Goal: Task Accomplishment & Management: Use online tool/utility

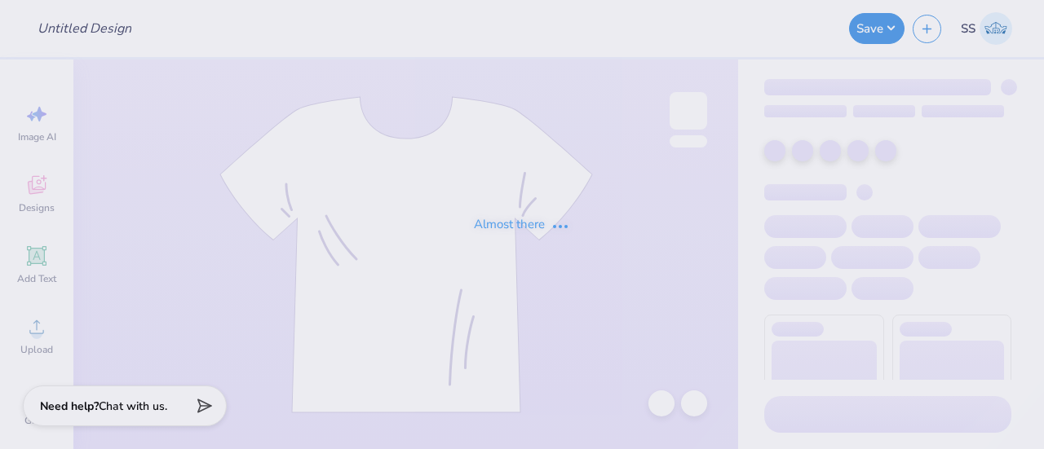
type input "Lucky to be a DZ"
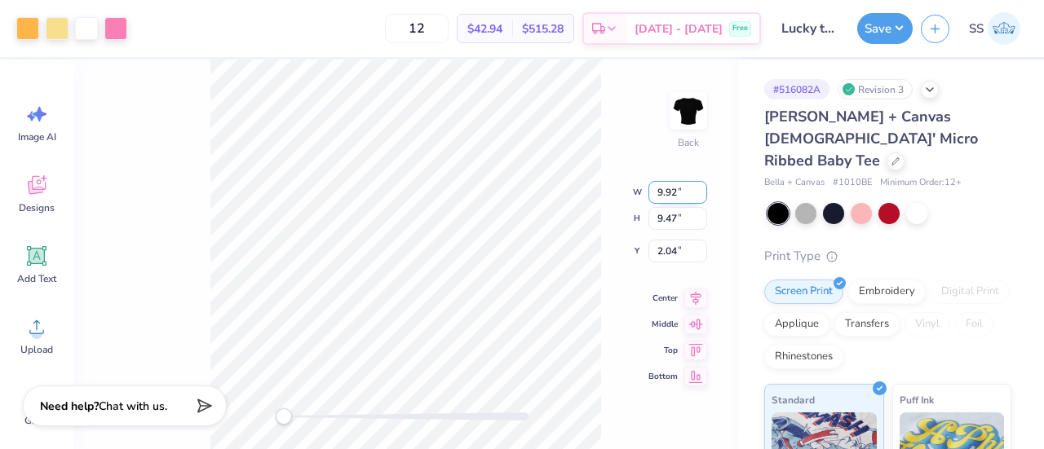
click at [662, 186] on input "9.92" at bounding box center [677, 192] width 59 height 23
type input "8.92"
click at [662, 218] on div "Back W 8.92 8.92 " H 9.47 9.47 " Y 2.04 2.04 " Center Middle Top Bottom" at bounding box center [405, 255] width 664 height 390
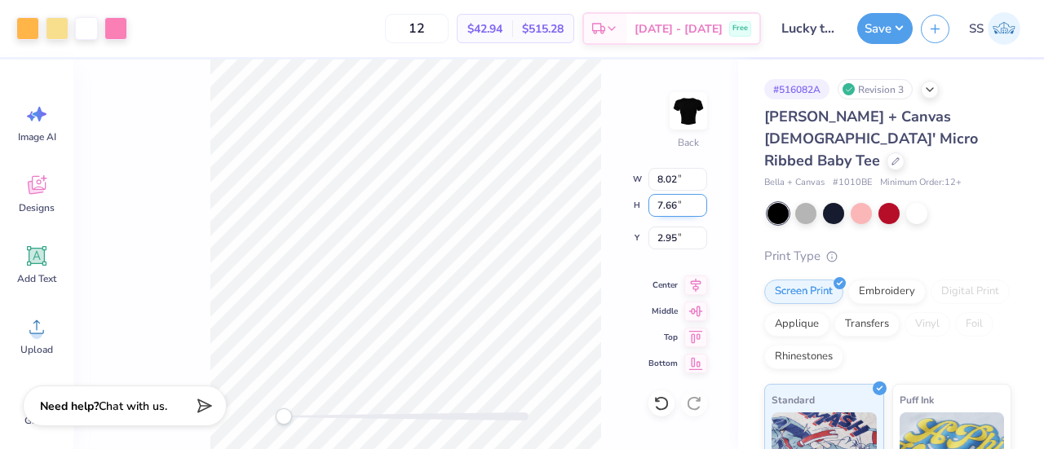
click at [660, 201] on input "7.66" at bounding box center [677, 205] width 59 height 23
type input "8.66"
click at [661, 236] on input "2.95" at bounding box center [677, 238] width 59 height 23
type input "3.95"
click at [669, 179] on input "10.26" at bounding box center [677, 179] width 59 height 23
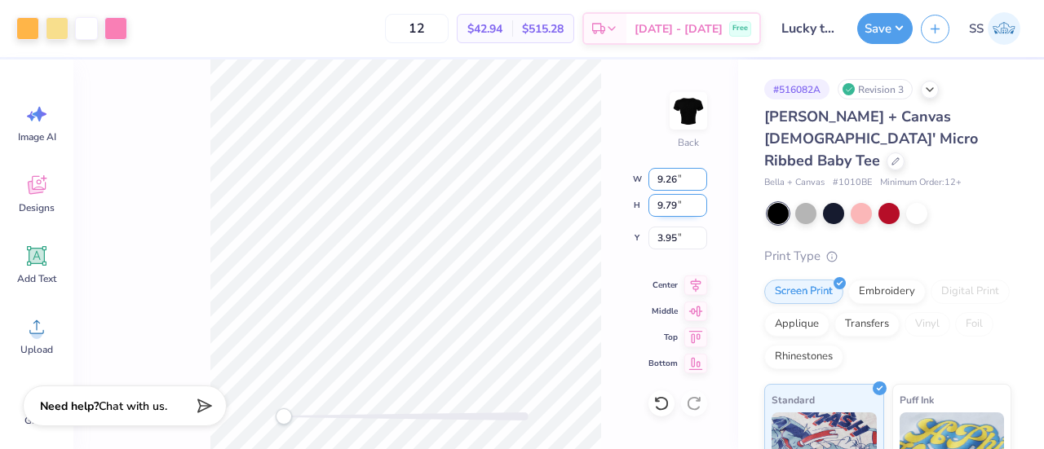
type input "9.26"
click at [662, 210] on input "9.79" at bounding box center [677, 205] width 59 height 23
type input "8.79"
click at [662, 239] on input "3.95" at bounding box center [677, 238] width 59 height 23
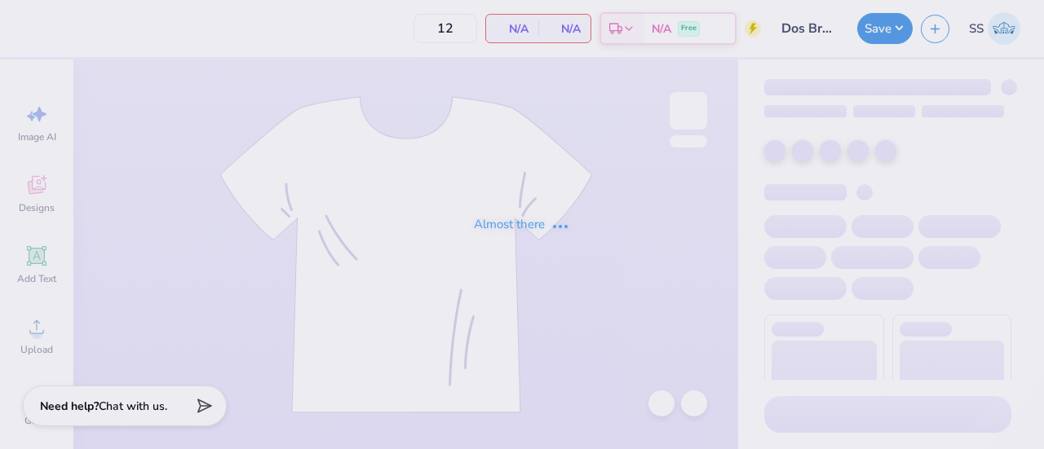
type input "Dos Bros Merch 2025!"
type input "24"
